Goal: Obtain resource: Obtain resource

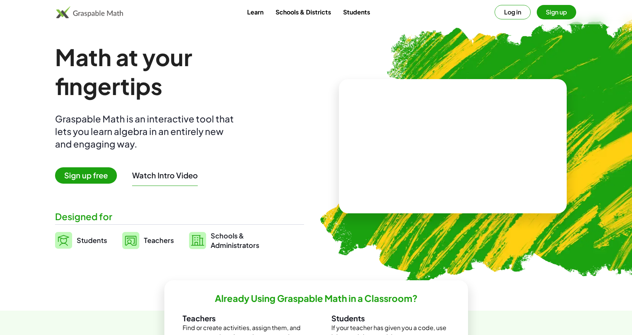
scroll to position [152, 0]
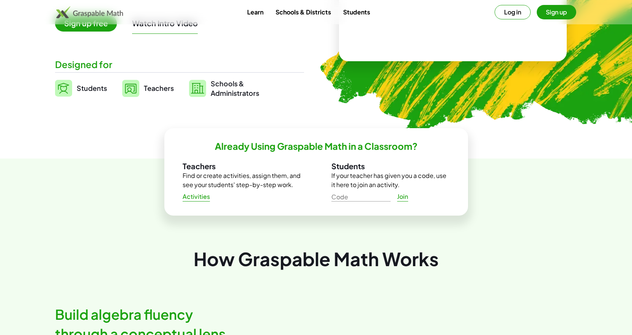
click at [195, 202] on link "Activities" at bounding box center [197, 196] width 40 height 14
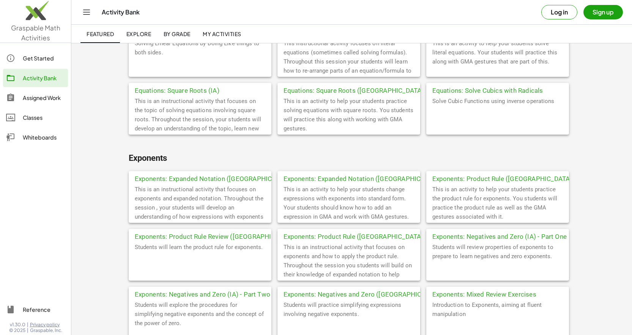
scroll to position [608, 0]
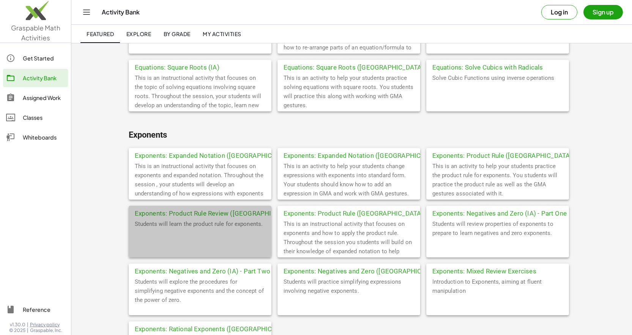
click at [187, 215] on div "Exponents: Product Rule Review ([GEOGRAPHIC_DATA])" at bounding box center [200, 212] width 143 height 14
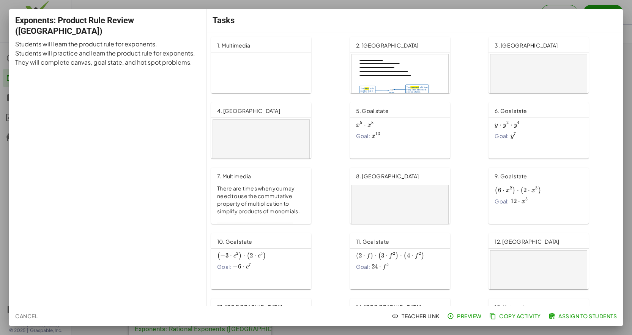
click at [359, 52] on div "2. [GEOGRAPHIC_DATA]" at bounding box center [400, 44] width 100 height 15
